Goal: Task Accomplishment & Management: Use online tool/utility

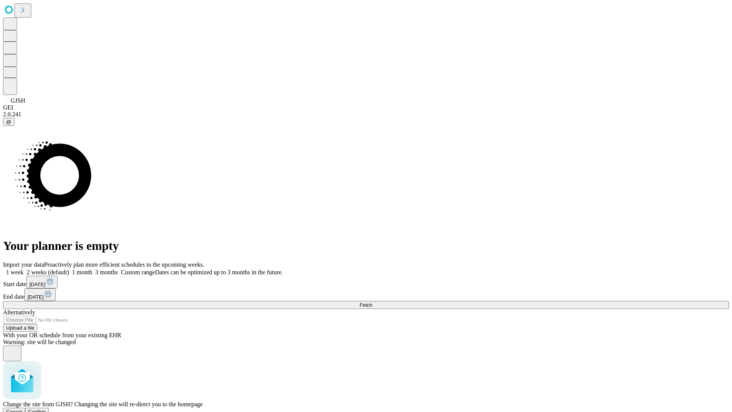
click at [46, 409] on span "Confirm" at bounding box center [37, 412] width 18 height 6
click at [92, 269] on label "1 month" at bounding box center [80, 272] width 23 height 6
click at [372, 302] on span "Fetch" at bounding box center [365, 305] width 13 height 6
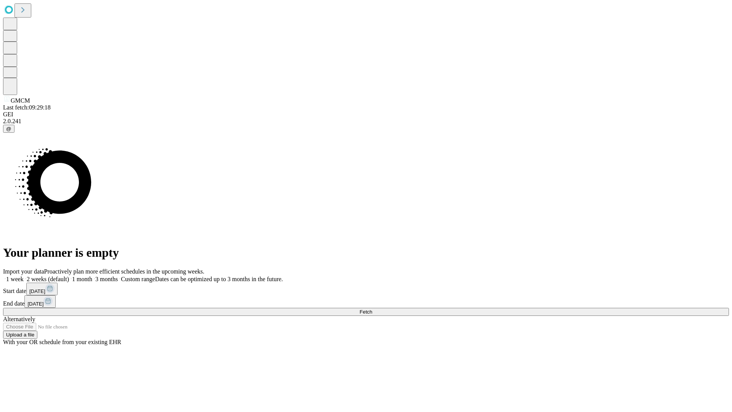
click at [92, 276] on label "1 month" at bounding box center [80, 279] width 23 height 6
click at [372, 309] on span "Fetch" at bounding box center [365, 312] width 13 height 6
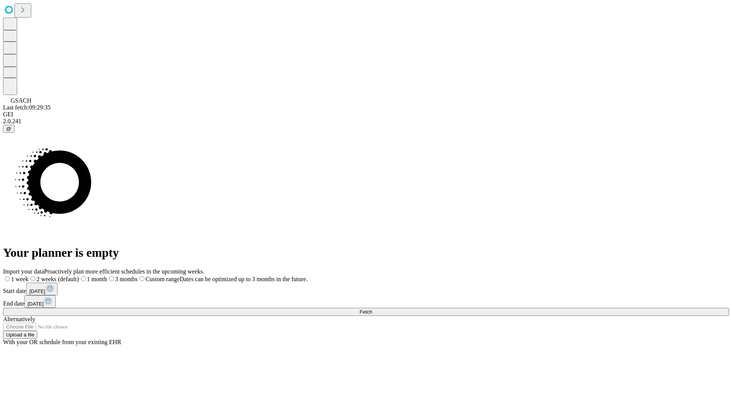
click at [107, 276] on label "1 month" at bounding box center [93, 279] width 28 height 6
click at [372, 309] on span "Fetch" at bounding box center [365, 312] width 13 height 6
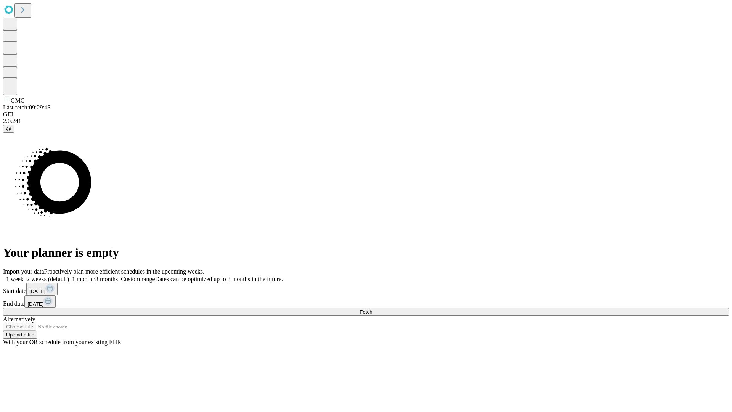
click at [92, 276] on label "1 month" at bounding box center [80, 279] width 23 height 6
click at [372, 309] on span "Fetch" at bounding box center [365, 312] width 13 height 6
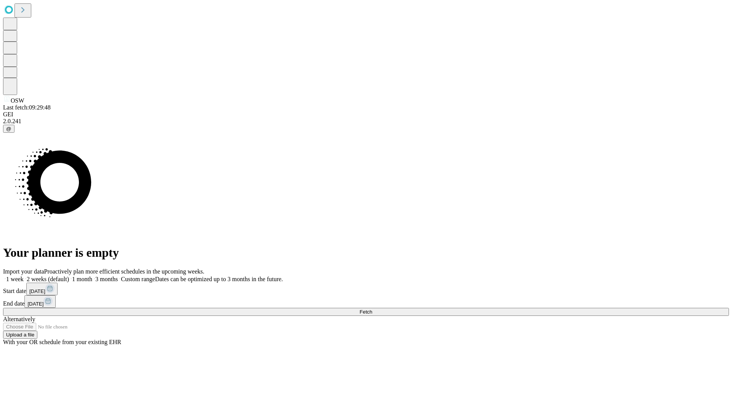
click at [92, 276] on label "1 month" at bounding box center [80, 279] width 23 height 6
click at [372, 309] on span "Fetch" at bounding box center [365, 312] width 13 height 6
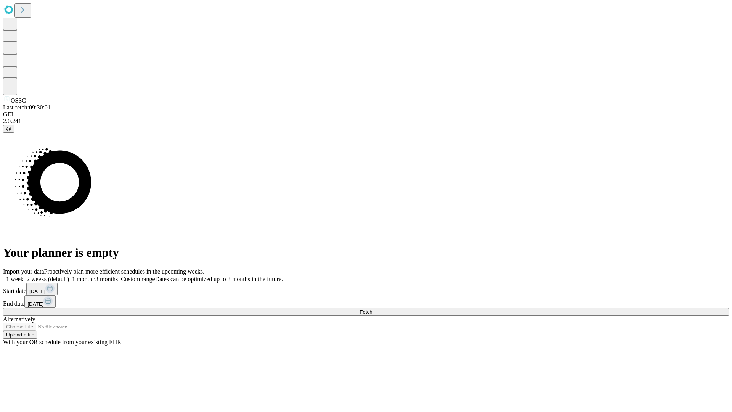
click at [92, 276] on label "1 month" at bounding box center [80, 279] width 23 height 6
click at [372, 309] on span "Fetch" at bounding box center [365, 312] width 13 height 6
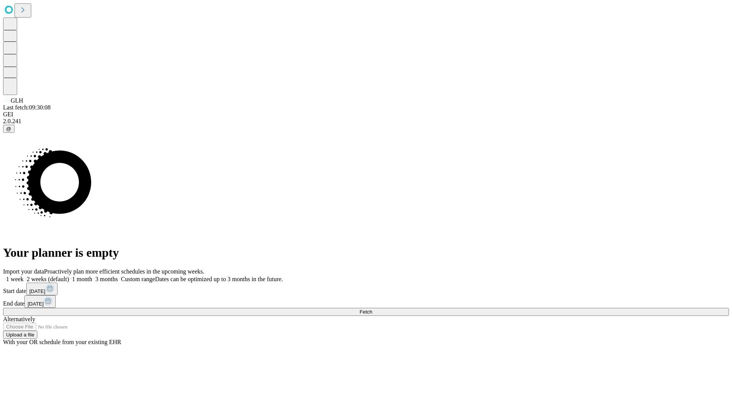
click at [92, 276] on label "1 month" at bounding box center [80, 279] width 23 height 6
click at [372, 309] on span "Fetch" at bounding box center [365, 312] width 13 height 6
click at [92, 276] on label "1 month" at bounding box center [80, 279] width 23 height 6
click at [372, 309] on span "Fetch" at bounding box center [365, 312] width 13 height 6
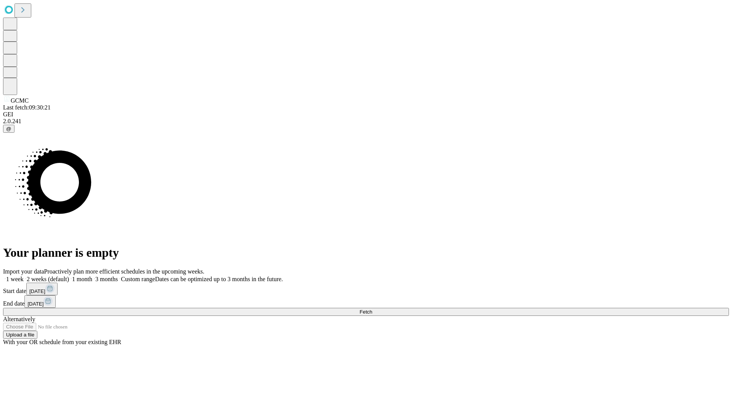
click at [92, 276] on label "1 month" at bounding box center [80, 279] width 23 height 6
click at [372, 309] on span "Fetch" at bounding box center [365, 312] width 13 height 6
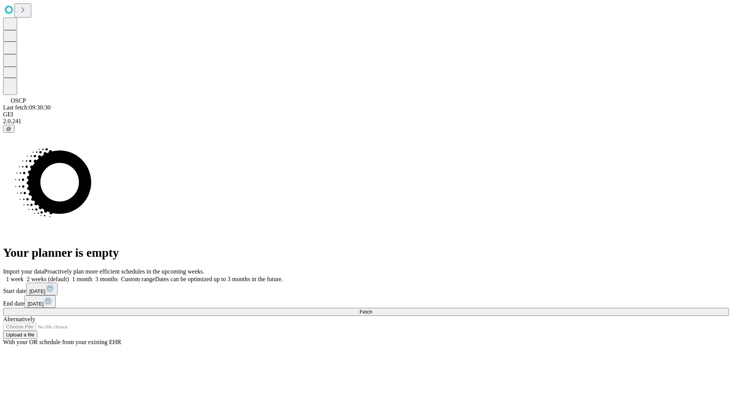
click at [92, 276] on label "1 month" at bounding box center [80, 279] width 23 height 6
click at [372, 309] on span "Fetch" at bounding box center [365, 312] width 13 height 6
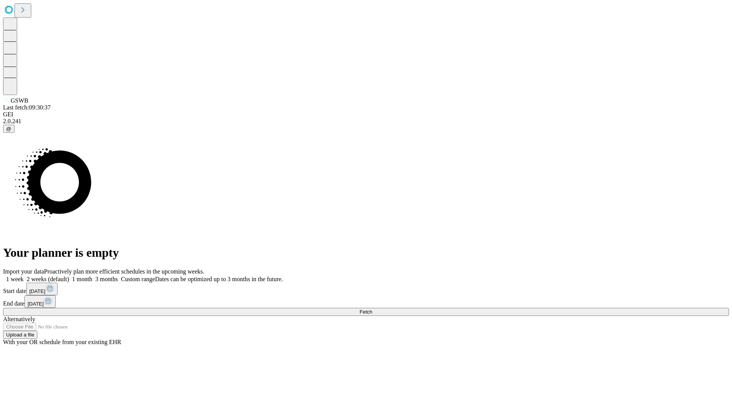
click at [92, 276] on label "1 month" at bounding box center [80, 279] width 23 height 6
click at [372, 309] on span "Fetch" at bounding box center [365, 312] width 13 height 6
